Goal: Transaction & Acquisition: Purchase product/service

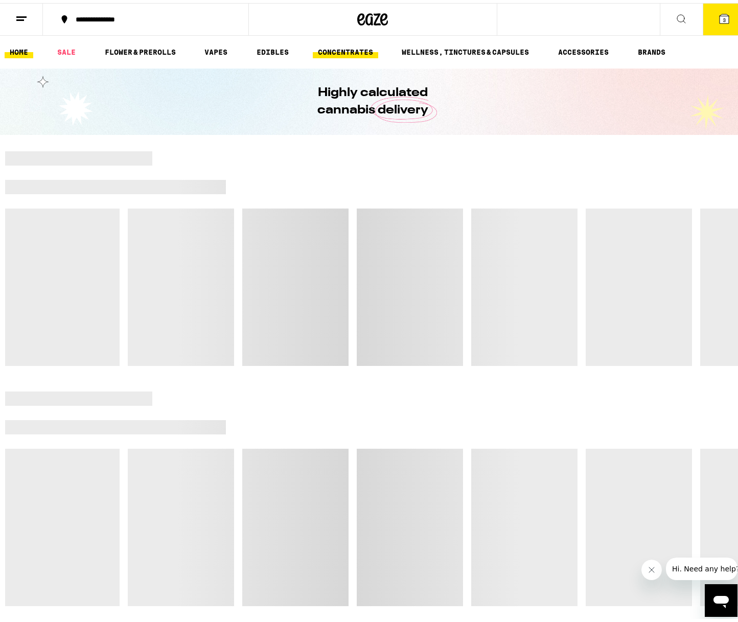
click at [351, 53] on link "CONCENTRATES" at bounding box center [345, 49] width 65 height 12
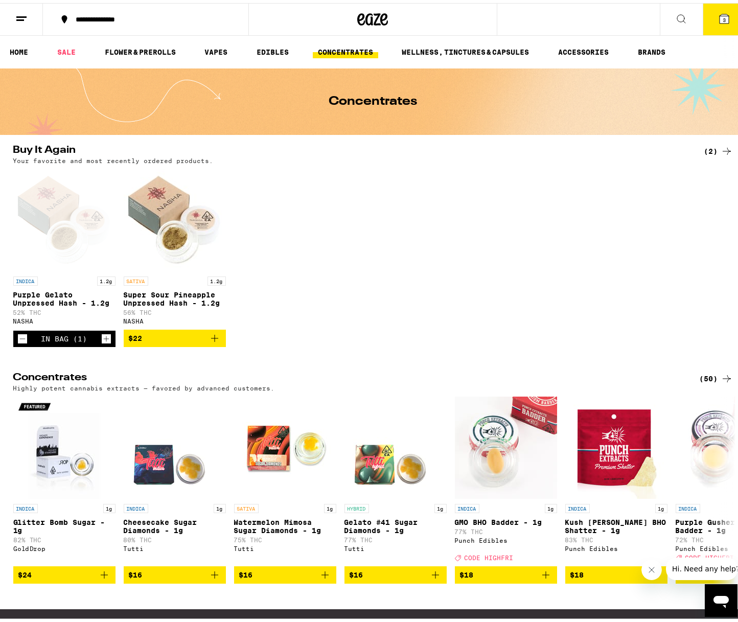
click at [710, 382] on div "(50)" at bounding box center [716, 376] width 33 height 12
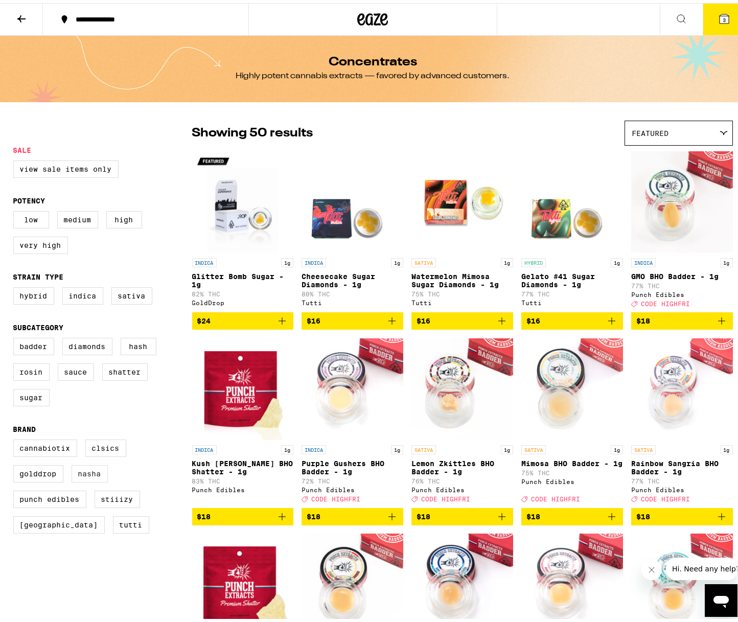
click at [87, 480] on label "NASHA" at bounding box center [90, 470] width 36 height 17
click at [16, 439] on input "NASHA" at bounding box center [15, 438] width 1 height 1
checkbox input "true"
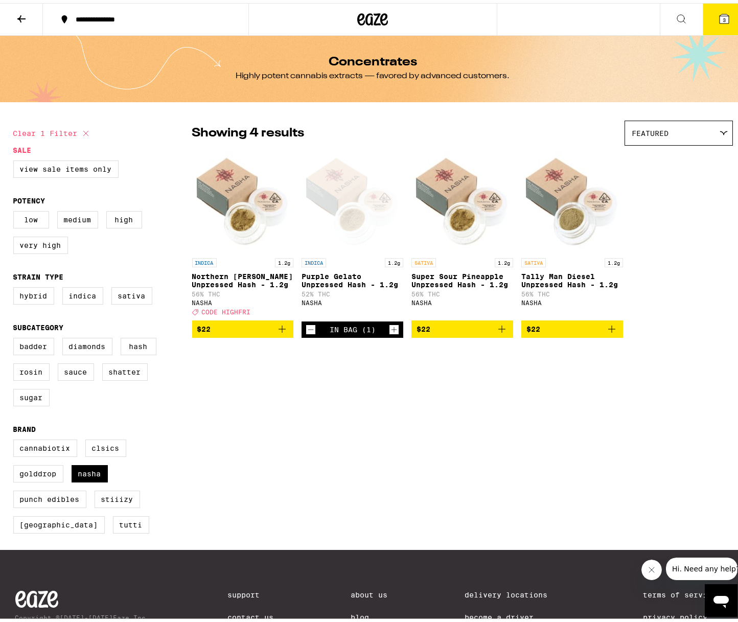
click at [243, 332] on span "$22" at bounding box center [243, 326] width 92 height 12
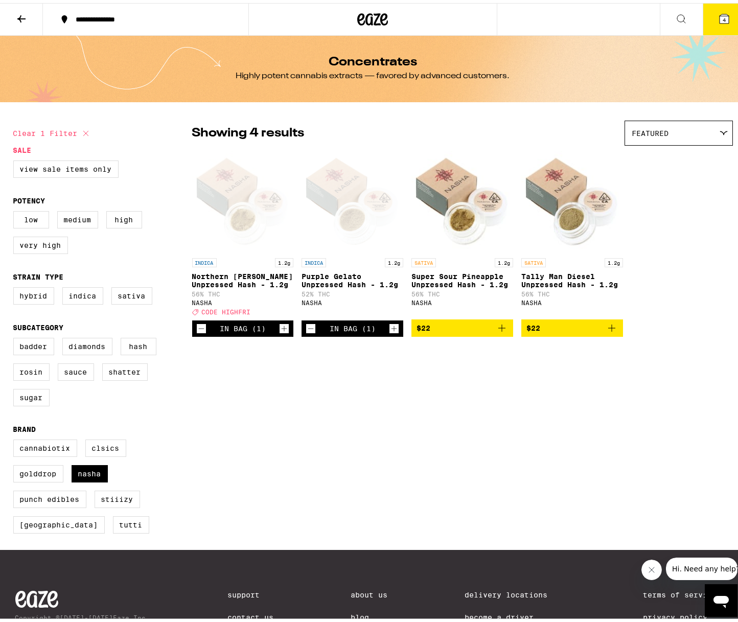
click at [716, 9] on button "4" at bounding box center [724, 17] width 43 height 32
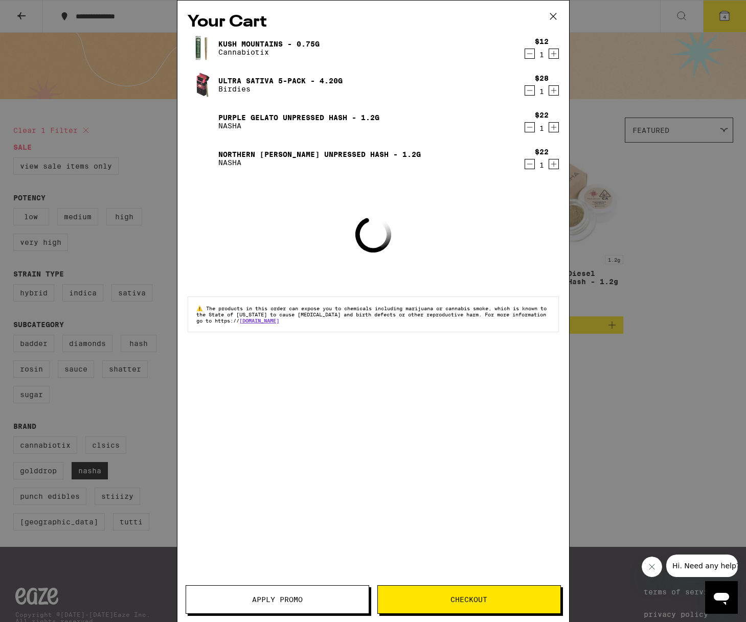
click at [310, 590] on button "Apply Promo" at bounding box center [278, 599] width 184 height 29
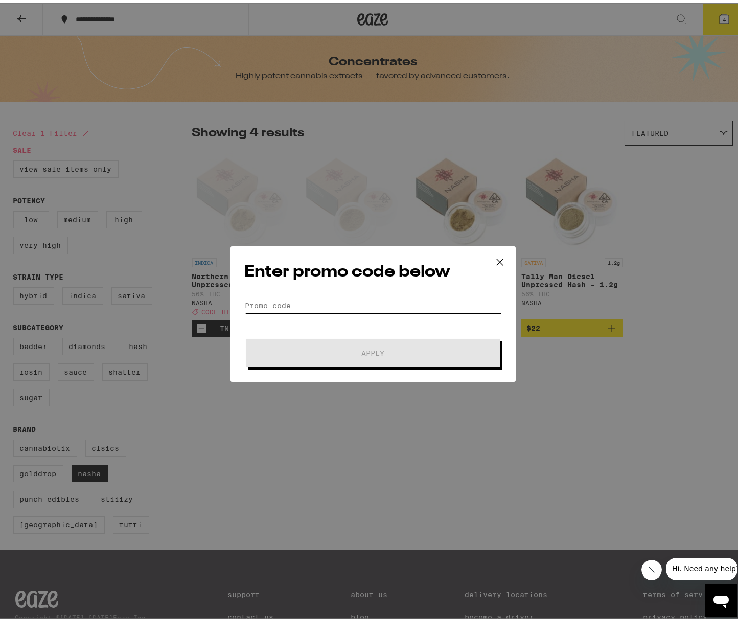
click at [312, 304] on input "Promo Code" at bounding box center [373, 302] width 257 height 15
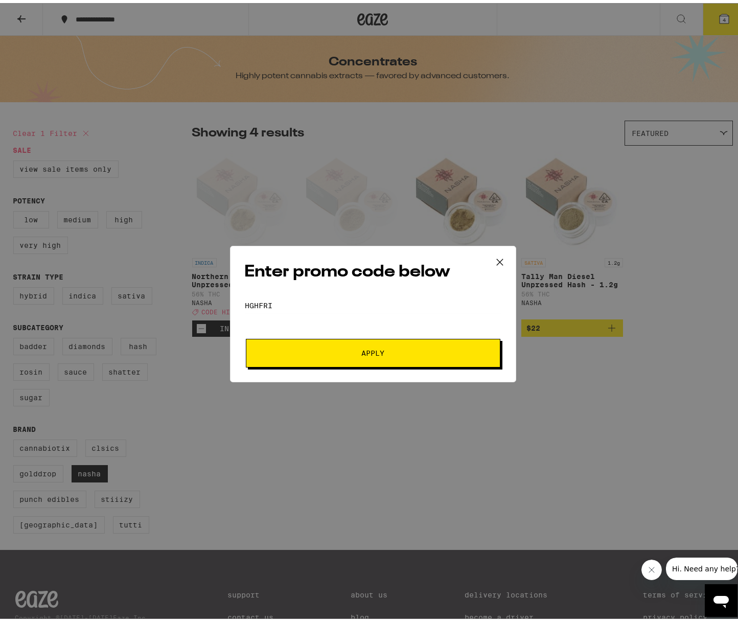
click at [357, 350] on span "Apply" at bounding box center [373, 350] width 184 height 7
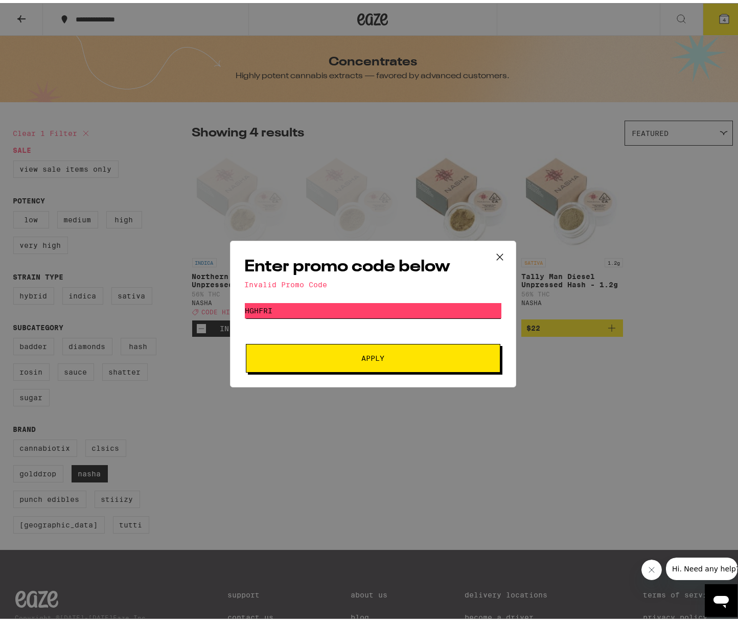
click at [310, 304] on input "hghfri" at bounding box center [373, 307] width 257 height 15
type input "hghfry"
click at [335, 356] on span "Apply" at bounding box center [373, 355] width 184 height 7
click at [494, 252] on icon at bounding box center [499, 253] width 15 height 15
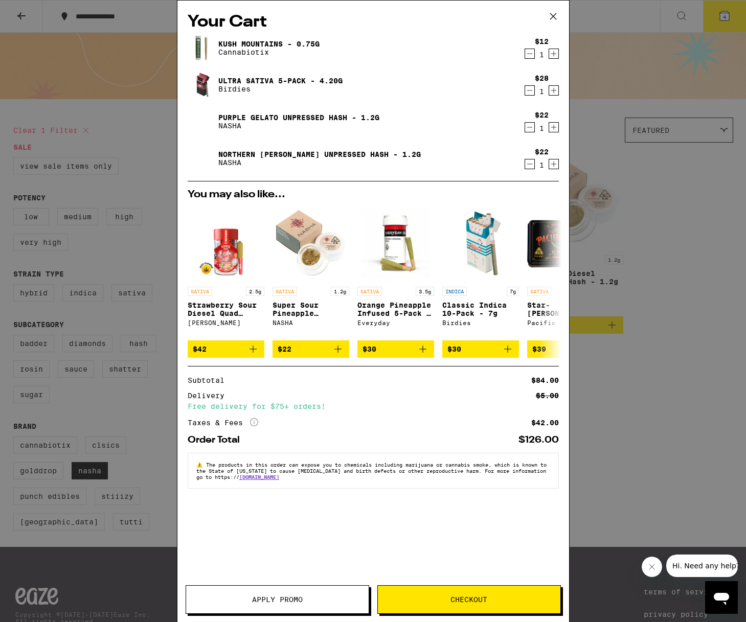
click at [154, 415] on div "Your Cart Kush Mountains - 0.75g Cannabiotix $12 1 Ultra Sativa 5-Pack - 4.20g …" at bounding box center [373, 311] width 746 height 622
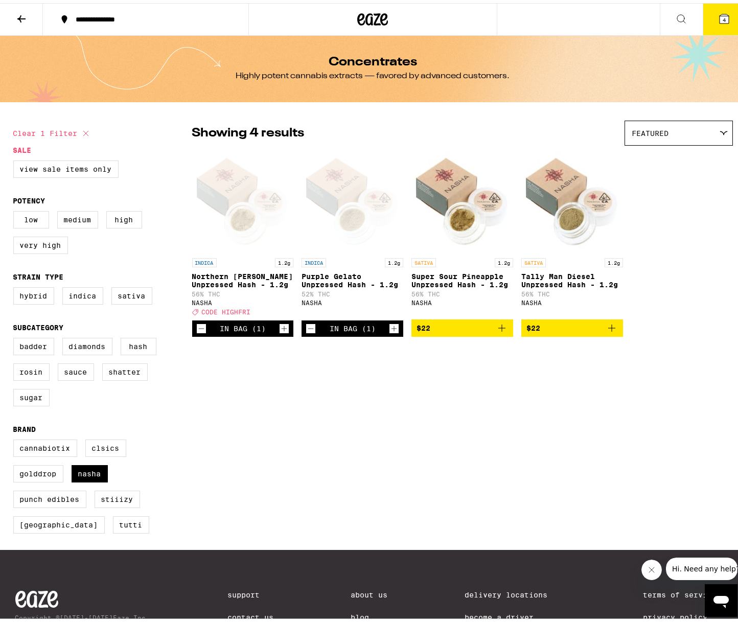
click at [720, 18] on icon at bounding box center [724, 15] width 9 height 9
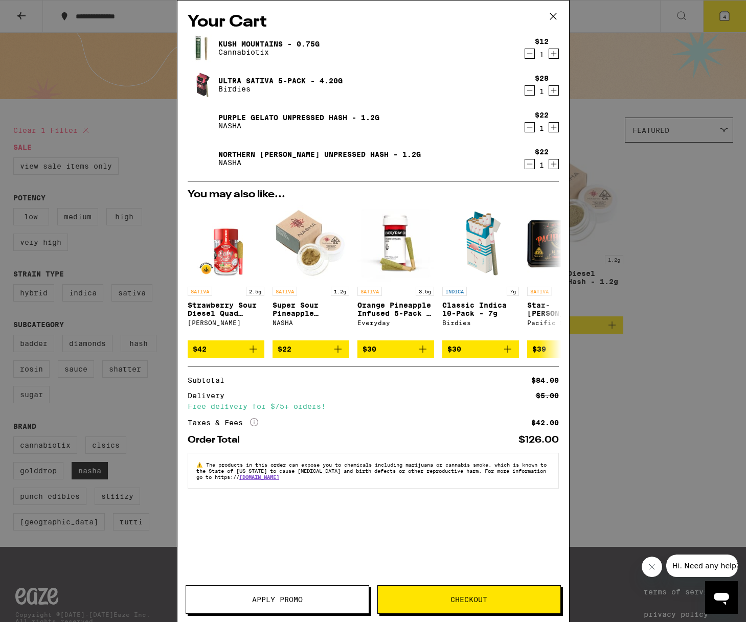
click at [531, 87] on icon "Decrement" at bounding box center [529, 90] width 9 height 12
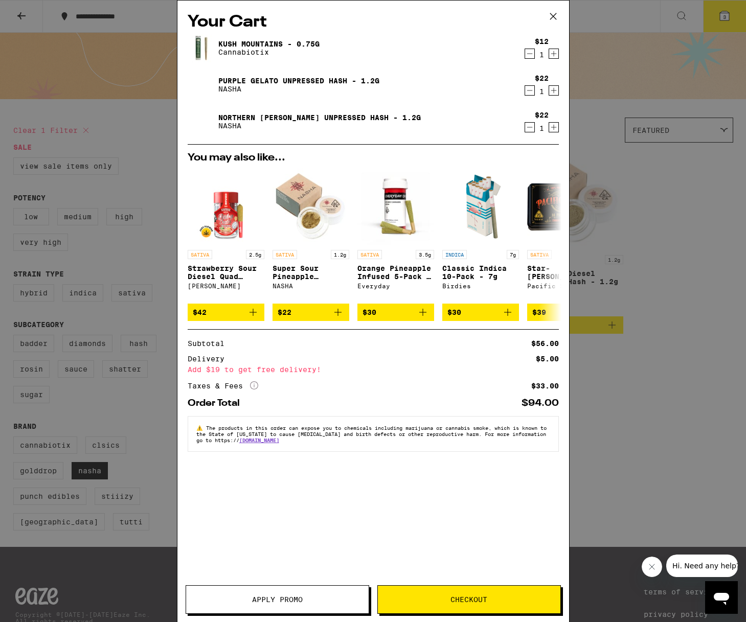
click at [287, 593] on button "Apply Promo" at bounding box center [278, 599] width 184 height 29
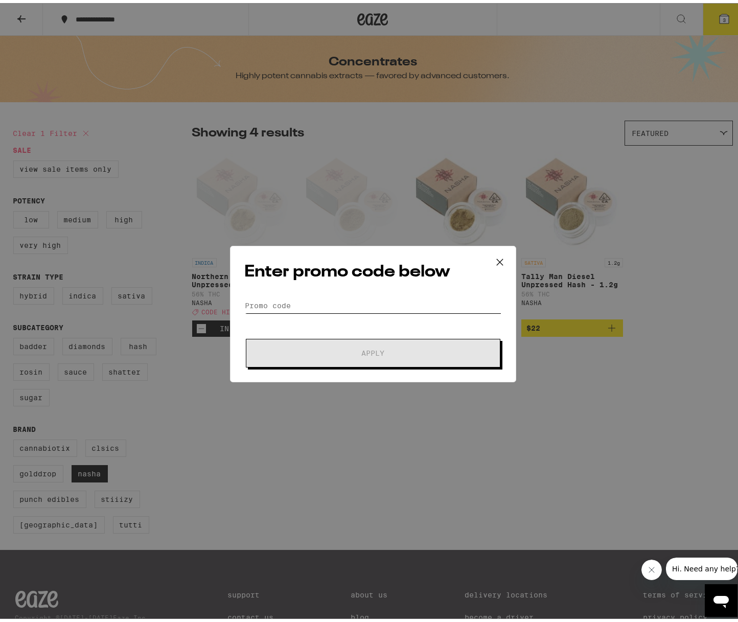
click at [283, 301] on input "Promo Code" at bounding box center [373, 302] width 257 height 15
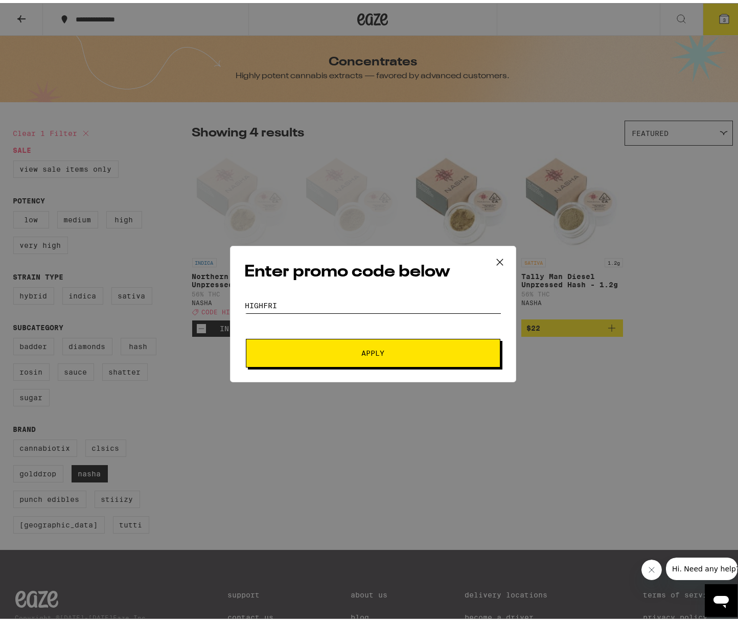
type input "highfri"
click at [342, 352] on span "Apply" at bounding box center [373, 350] width 184 height 7
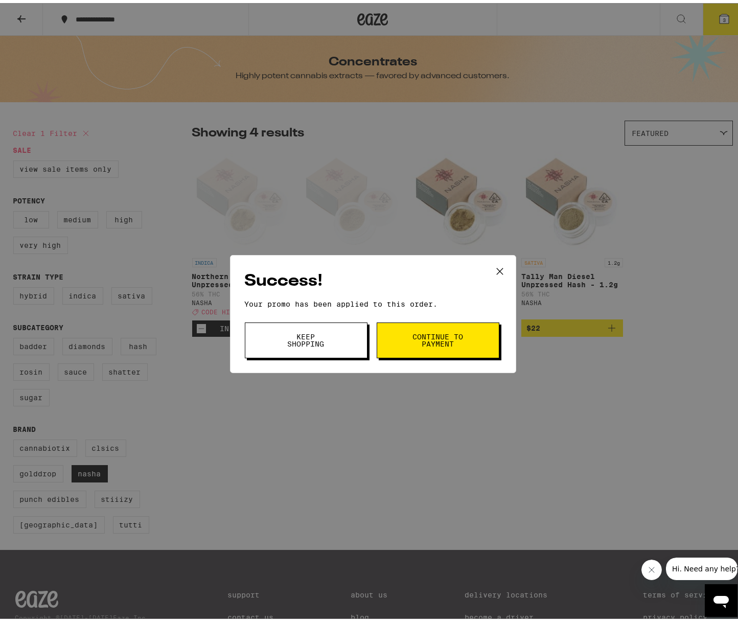
click at [310, 342] on span "Keep Shopping" at bounding box center [306, 337] width 52 height 14
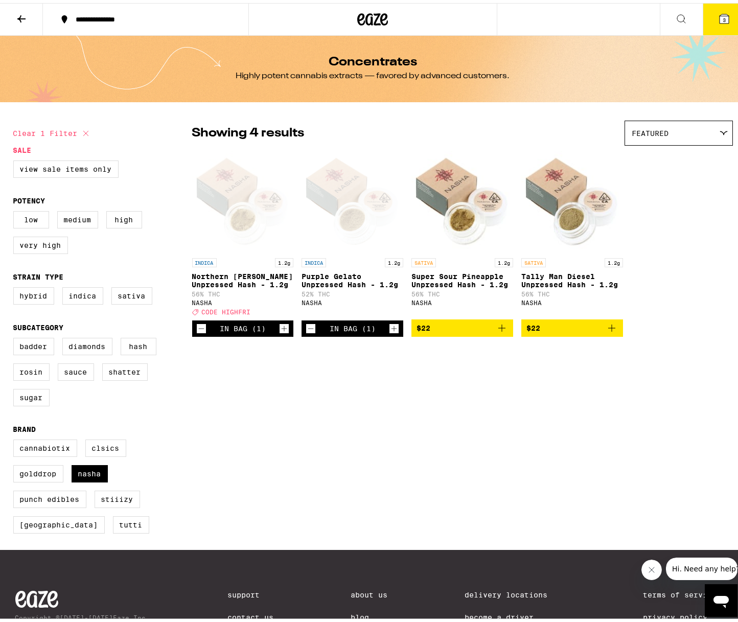
click at [720, 11] on icon at bounding box center [724, 15] width 9 height 9
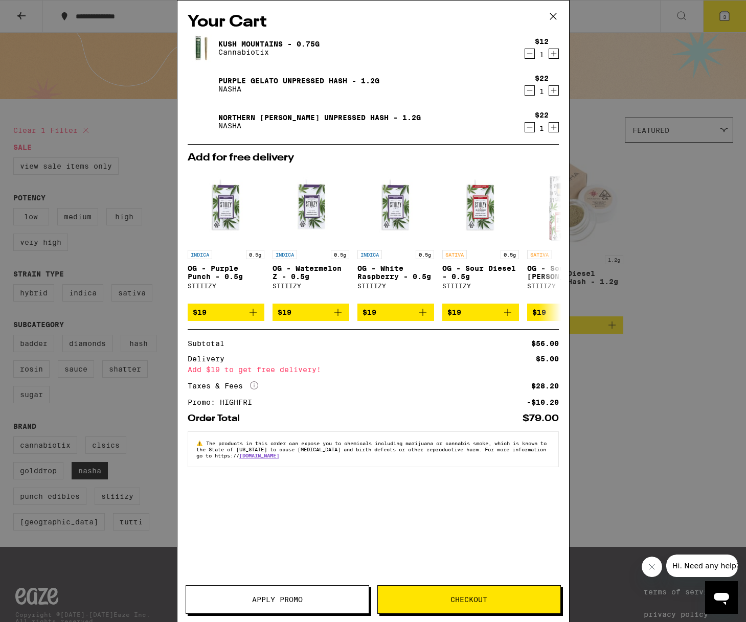
click at [689, 370] on div "Your Cart Kush Mountains - 0.75g Cannabiotix $12 1 Purple Gelato Unpressed Hash…" at bounding box center [373, 311] width 746 height 622
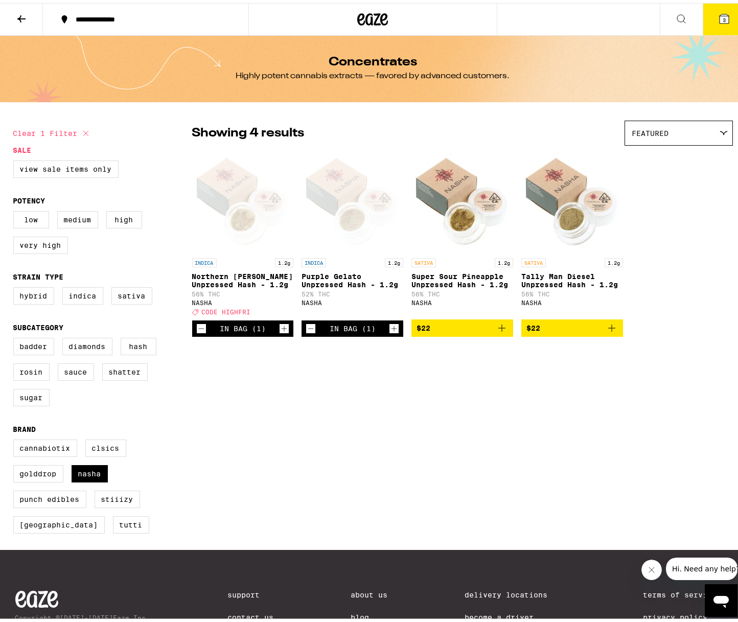
click at [119, 13] on div "**********" at bounding box center [151, 16] width 161 height 7
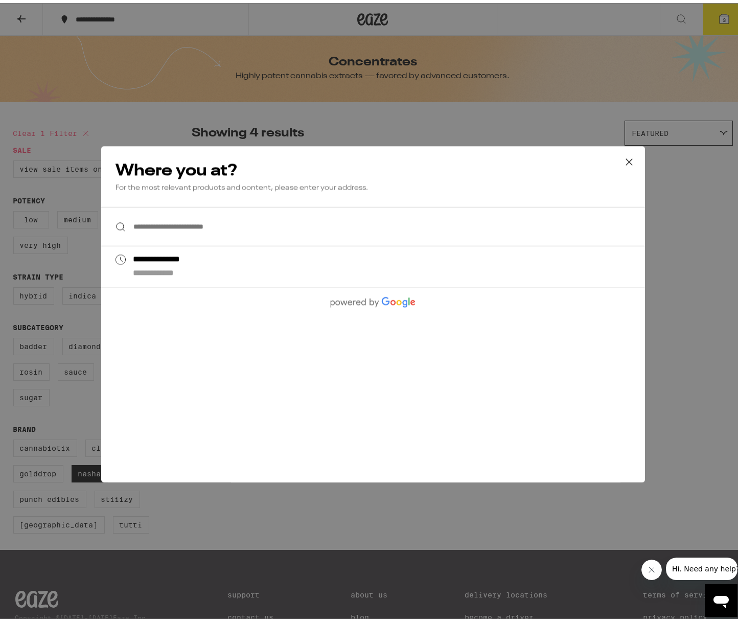
click at [260, 110] on div "**********" at bounding box center [373, 311] width 746 height 622
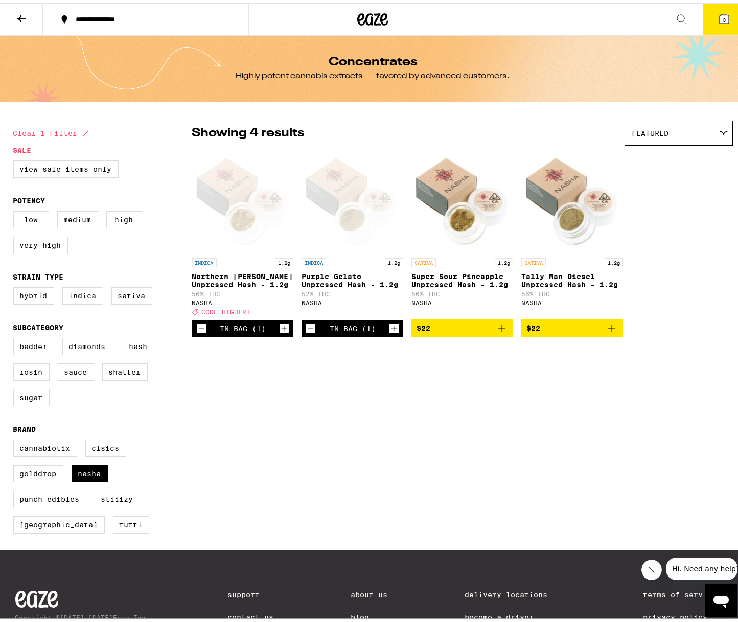
drag, startPoint x: 348, startPoint y: 13, endPoint x: 370, endPoint y: 14, distance: 22.5
click at [349, 13] on div at bounding box center [372, 16] width 248 height 33
click at [366, 12] on icon at bounding box center [373, 16] width 15 height 12
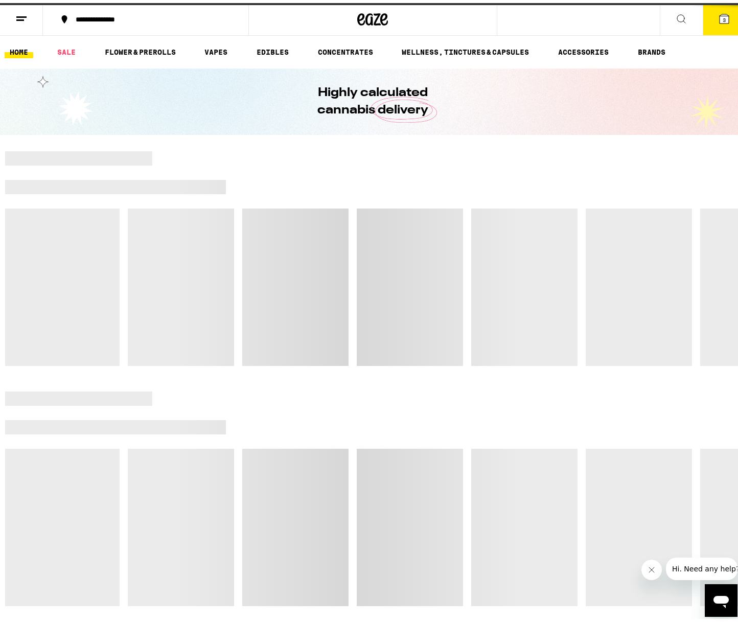
click at [680, 18] on button at bounding box center [681, 17] width 43 height 32
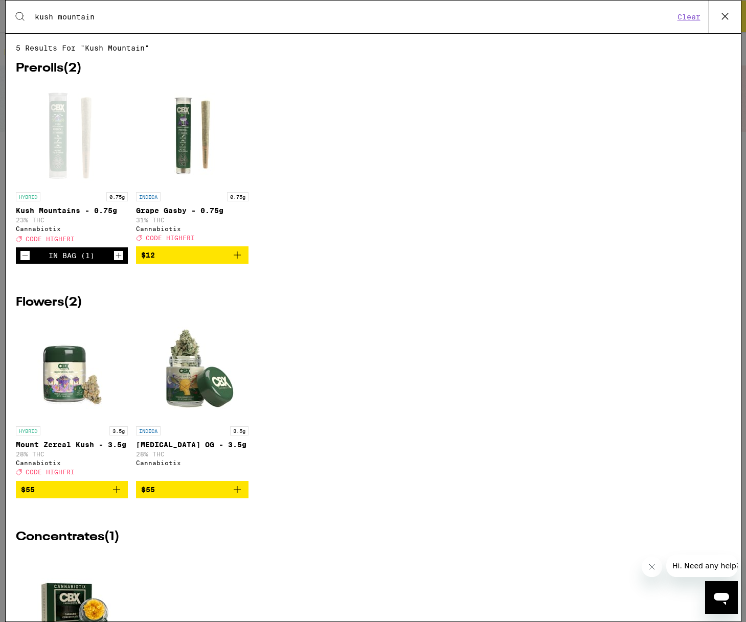
type input "kush mountain"
click at [386, 229] on div "HYBRID 0.75g Kush Mountains - 0.75g 23% THC Cannabiotix Deal Created with Sketc…" at bounding box center [373, 182] width 715 height 194
click at [726, 18] on icon at bounding box center [724, 16] width 15 height 15
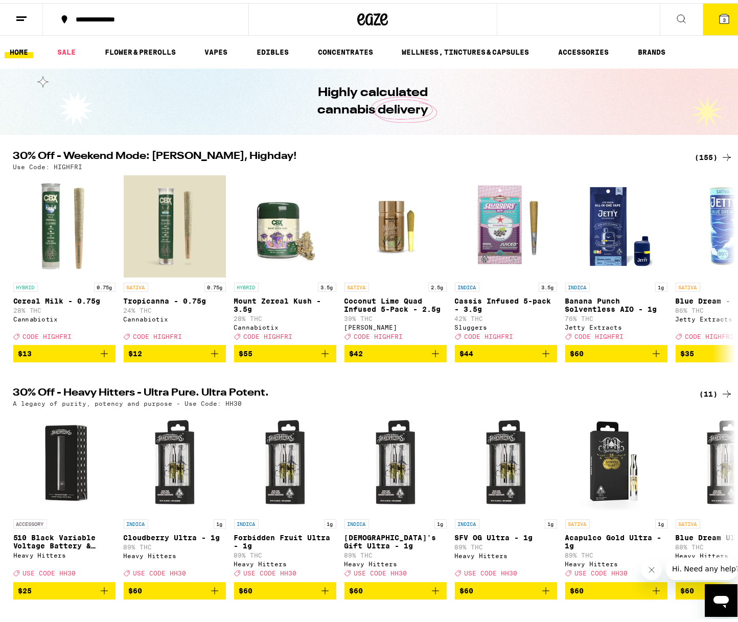
click at [723, 18] on span "3" at bounding box center [724, 17] width 3 height 6
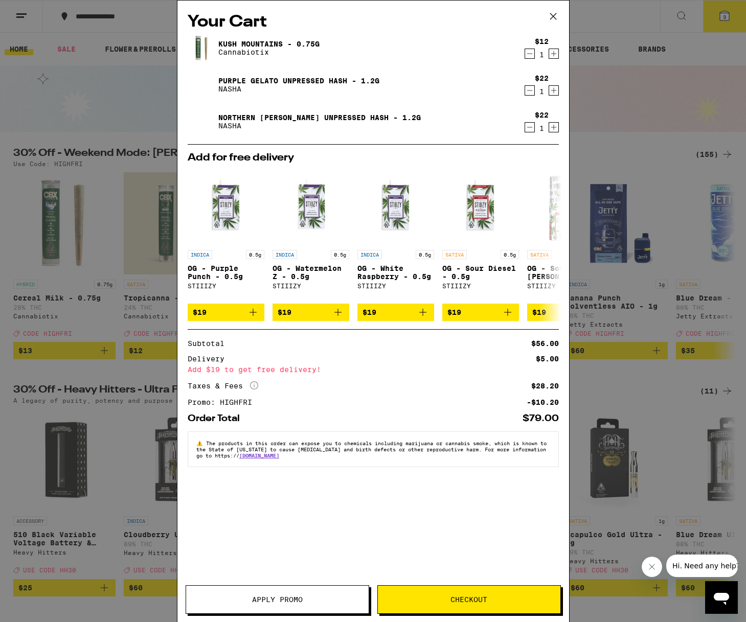
click at [554, 53] on icon "Increment" at bounding box center [553, 54] width 9 height 12
click at [552, 54] on icon "Increment" at bounding box center [553, 54] width 9 height 12
